Goal: Check status

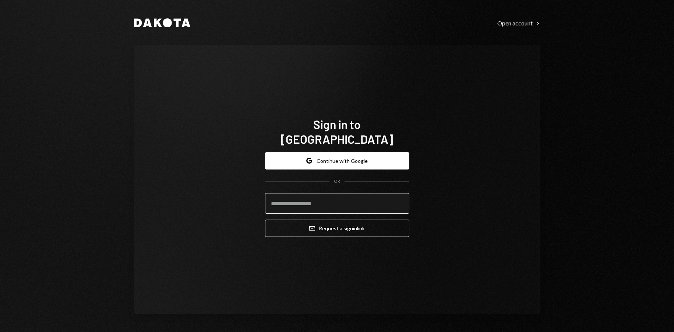
click at [337, 197] on input "email" at bounding box center [337, 203] width 144 height 21
type input "**********"
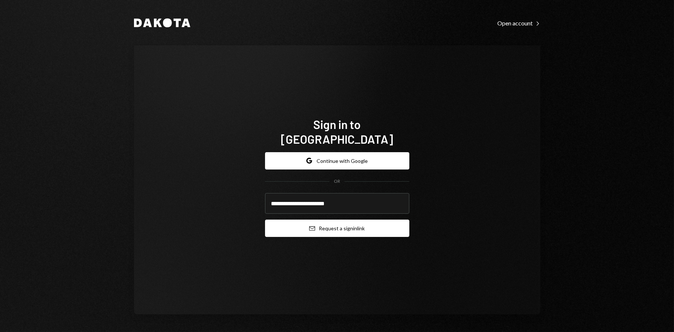
click at [337, 225] on button "Email Request a sign in link" at bounding box center [337, 228] width 144 height 17
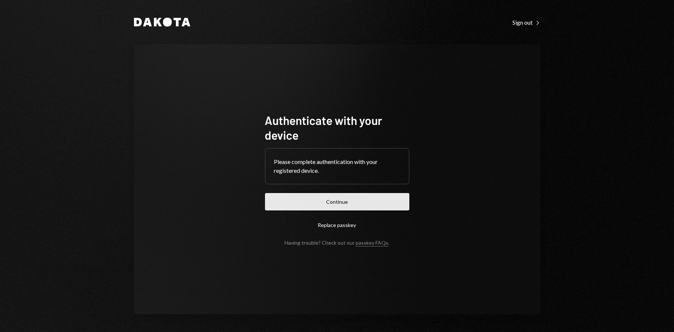
click at [342, 199] on button "Continue" at bounding box center [337, 201] width 144 height 17
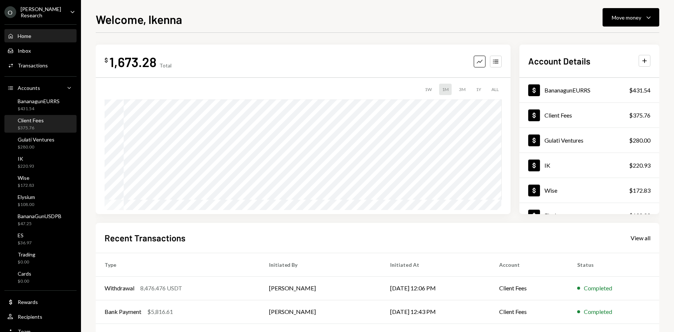
click at [38, 119] on div "Client Fees" at bounding box center [31, 120] width 26 height 6
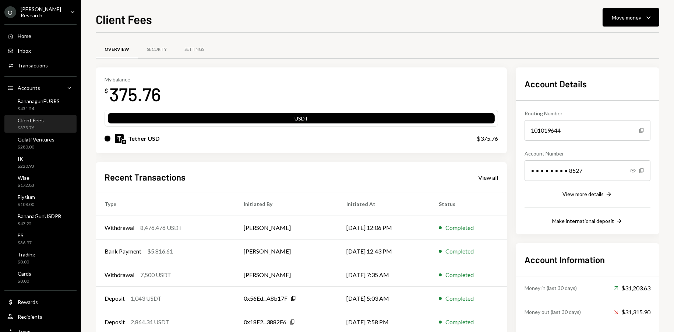
scroll to position [32, 0]
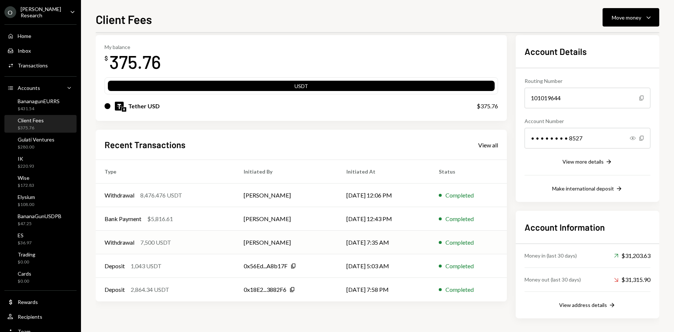
click at [176, 243] on div "Withdrawal 7,500 USDT" at bounding box center [166, 242] width 122 height 9
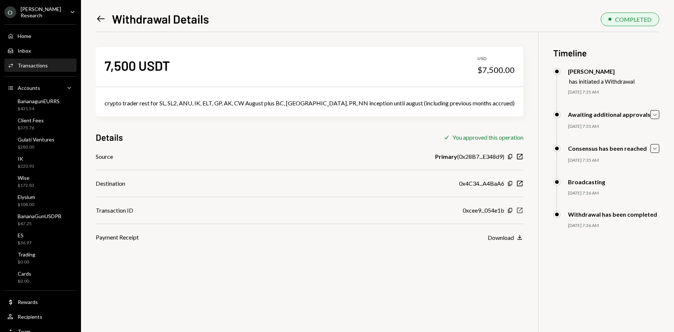
click at [518, 210] on icon "button" at bounding box center [521, 211] width 6 height 6
